Goal: Task Accomplishment & Management: Use online tool/utility

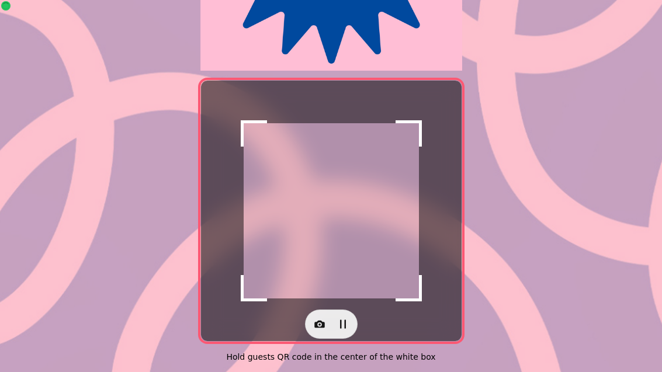
scroll to position [240, 0]
click at [318, 321] on icon "button" at bounding box center [320, 325] width 11 height 8
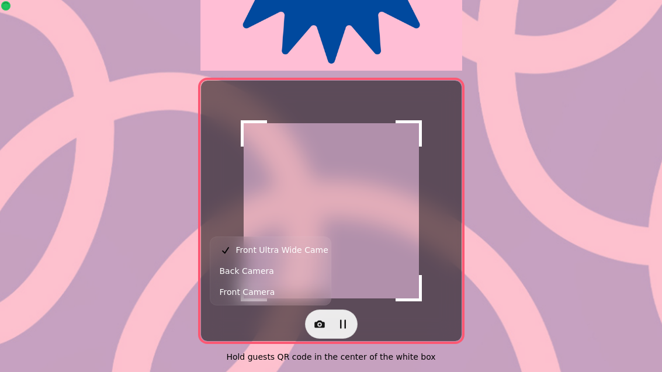
click at [277, 272] on button "Back Camera" at bounding box center [271, 271] width 116 height 21
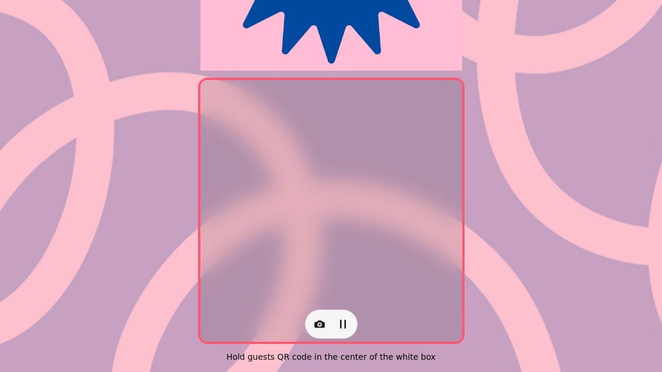
scroll to position [240, 0]
click at [312, 313] on button "button" at bounding box center [319, 324] width 23 height 23
click at [258, 277] on span "Back Camera" at bounding box center [247, 271] width 54 height 14
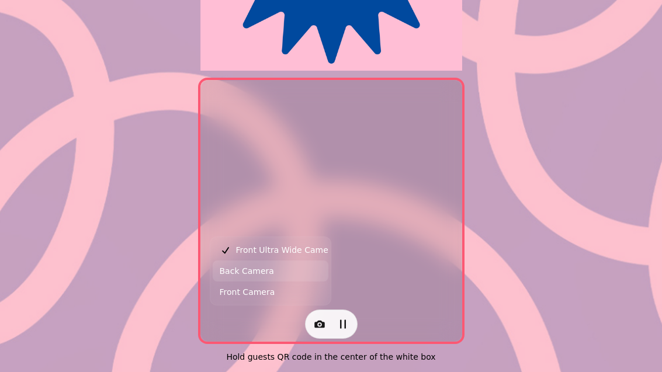
click at [268, 272] on span "Back Camera" at bounding box center [247, 271] width 54 height 14
click at [459, 220] on div at bounding box center [331, 211] width 261 height 261
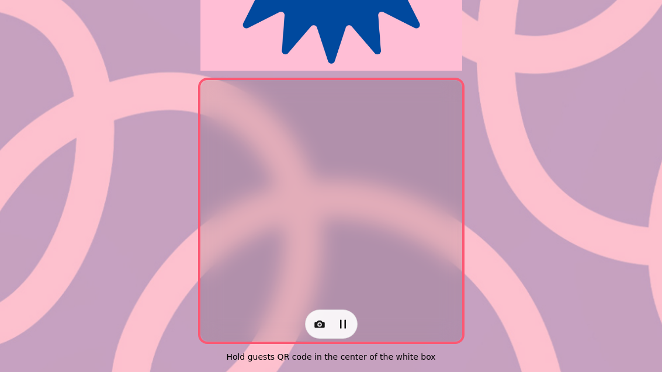
click at [311, 316] on button "button" at bounding box center [319, 324] width 23 height 23
click at [257, 272] on span "Back Camera" at bounding box center [247, 271] width 54 height 14
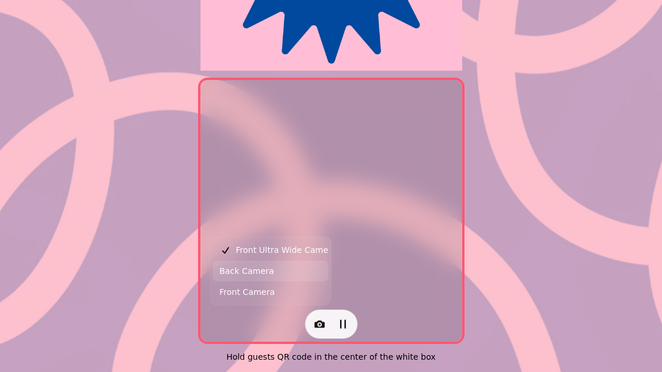
click at [310, 319] on button "button" at bounding box center [319, 324] width 23 height 23
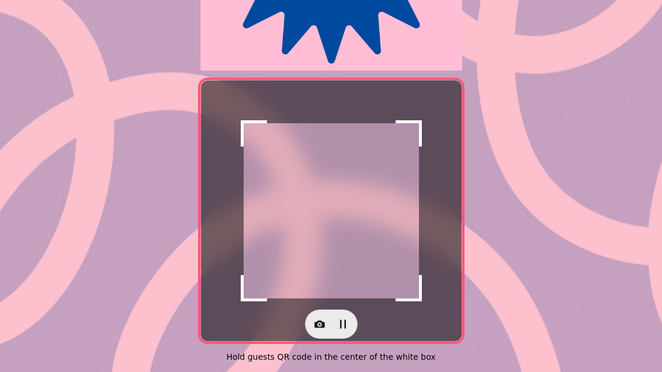
scroll to position [240, 0]
click at [321, 319] on icon "button" at bounding box center [320, 325] width 12 height 12
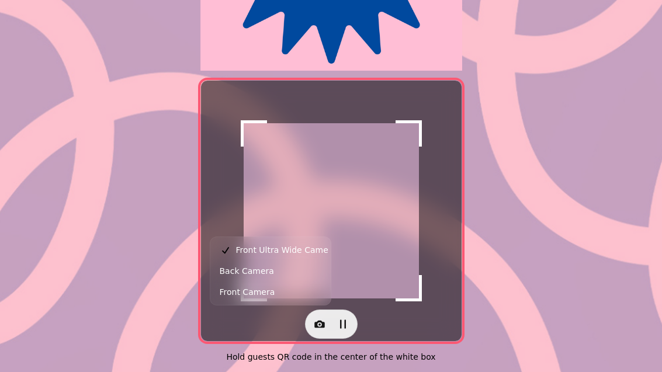
click at [277, 271] on button "Back Camera" at bounding box center [271, 271] width 116 height 21
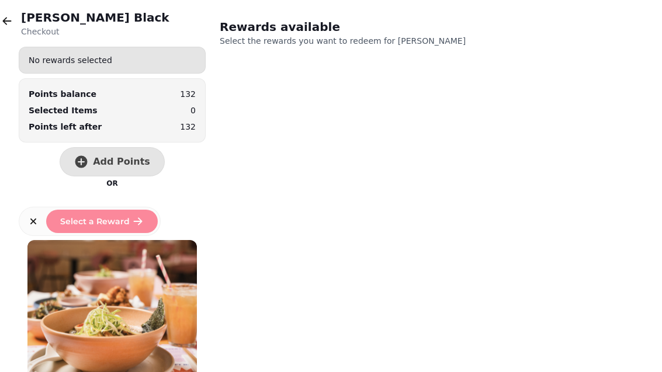
click at [134, 153] on button "Add Points" at bounding box center [112, 161] width 105 height 29
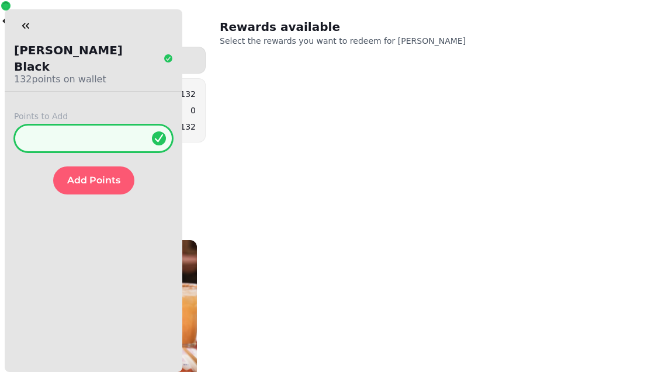
click at [113, 125] on input "*" at bounding box center [93, 139] width 159 height 28
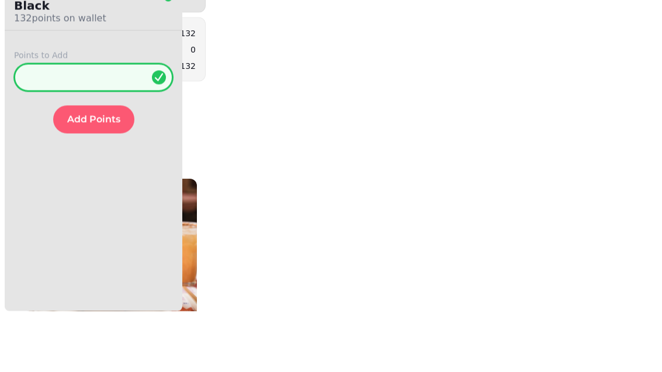
click at [117, 125] on input "*" at bounding box center [93, 139] width 159 height 28
type input "**"
click at [96, 176] on span "Add Points" at bounding box center [93, 180] width 53 height 9
